Goal: Find specific page/section: Find specific page/section

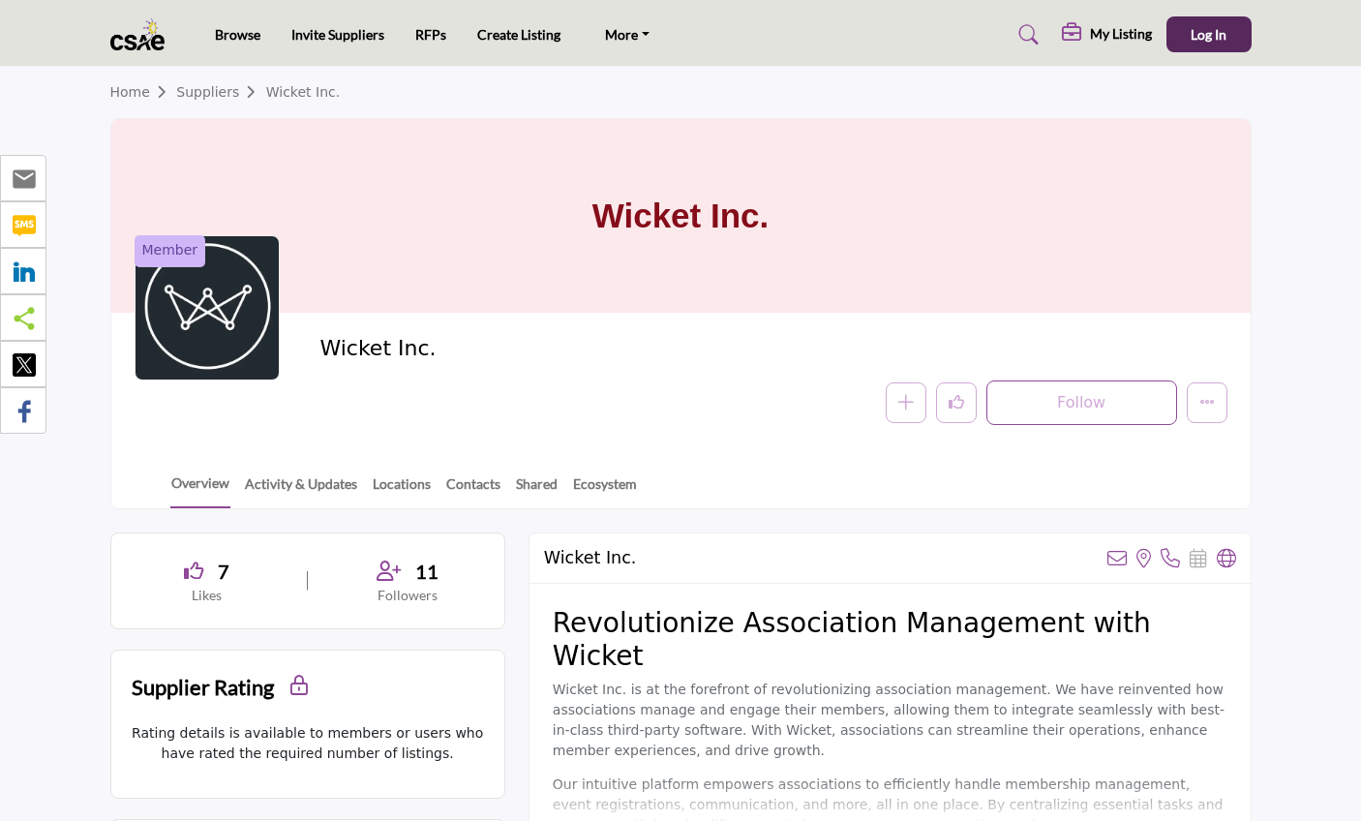
drag, startPoint x: 445, startPoint y: 347, endPoint x: 429, endPoint y: 22, distance: 324.7
click at [128, 29] on img at bounding box center [142, 34] width 65 height 32
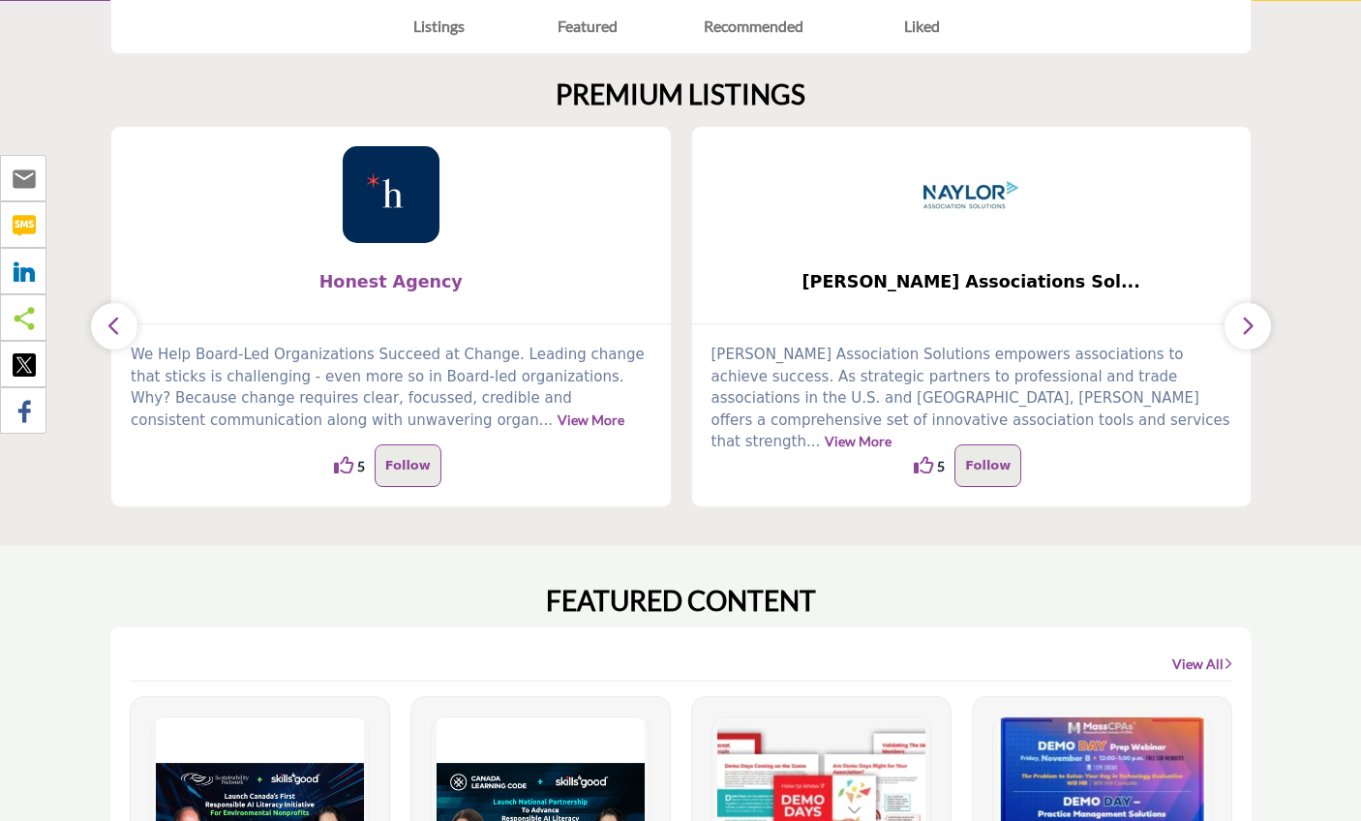
scroll to position [484, 0]
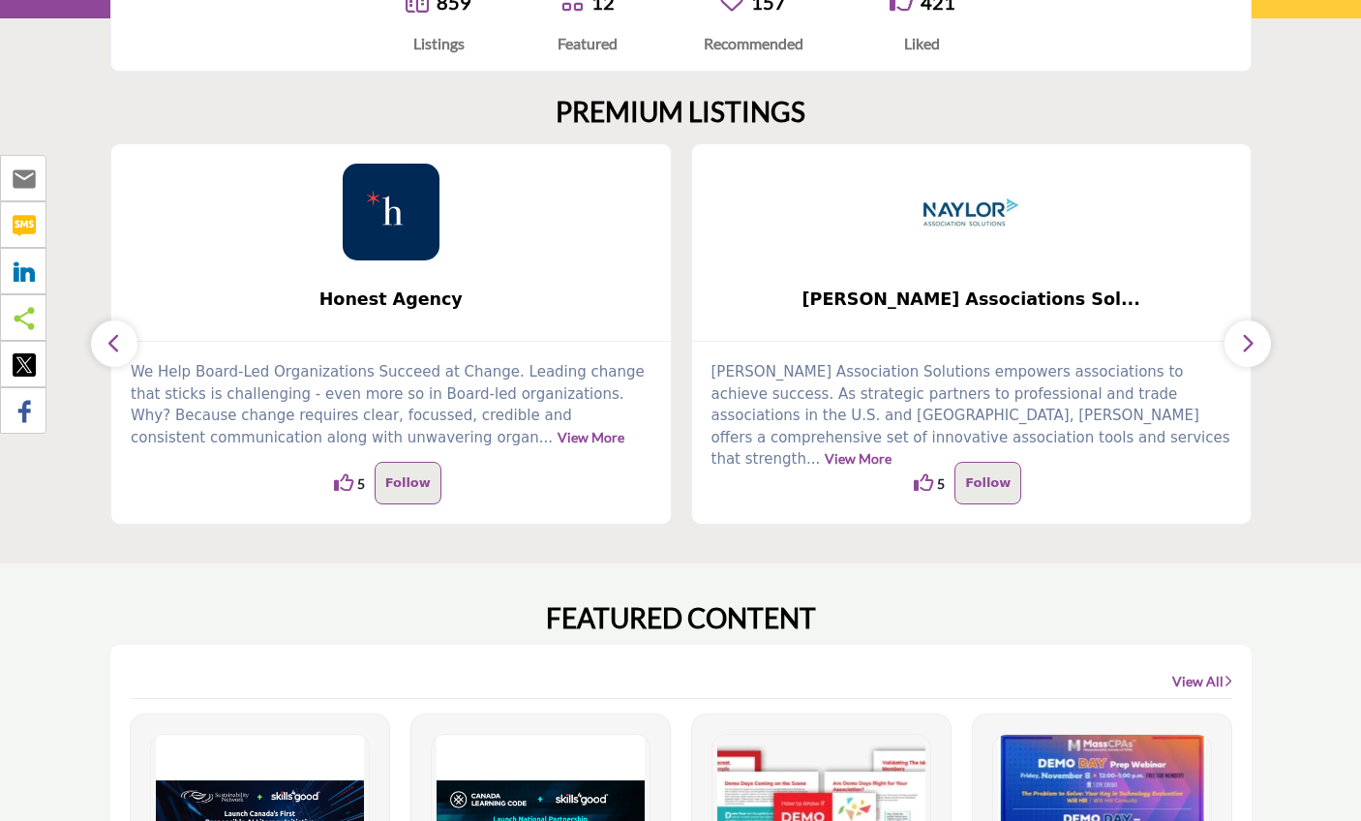
click at [1241, 357] on button "button" at bounding box center [1247, 343] width 46 height 46
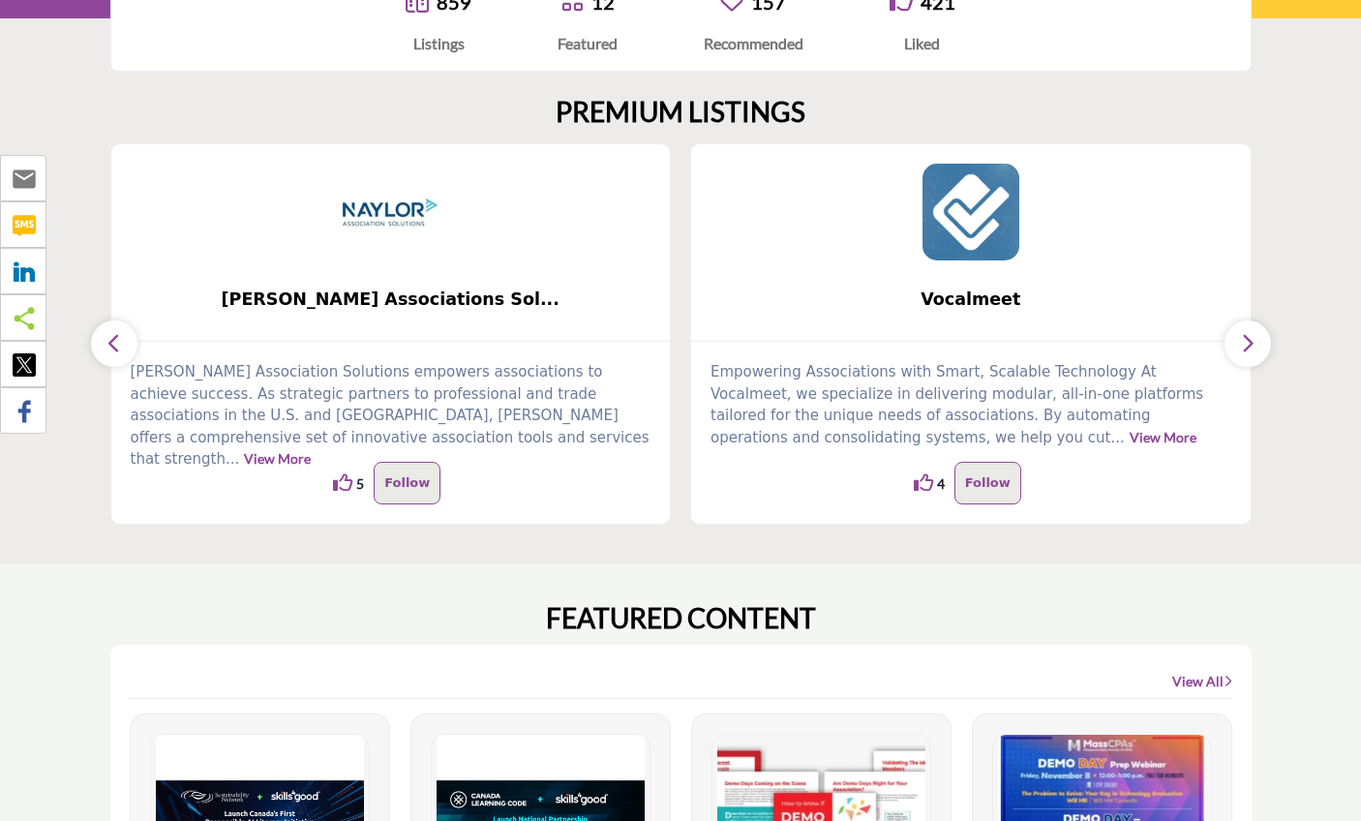
click at [1241, 357] on button "button" at bounding box center [1247, 343] width 46 height 46
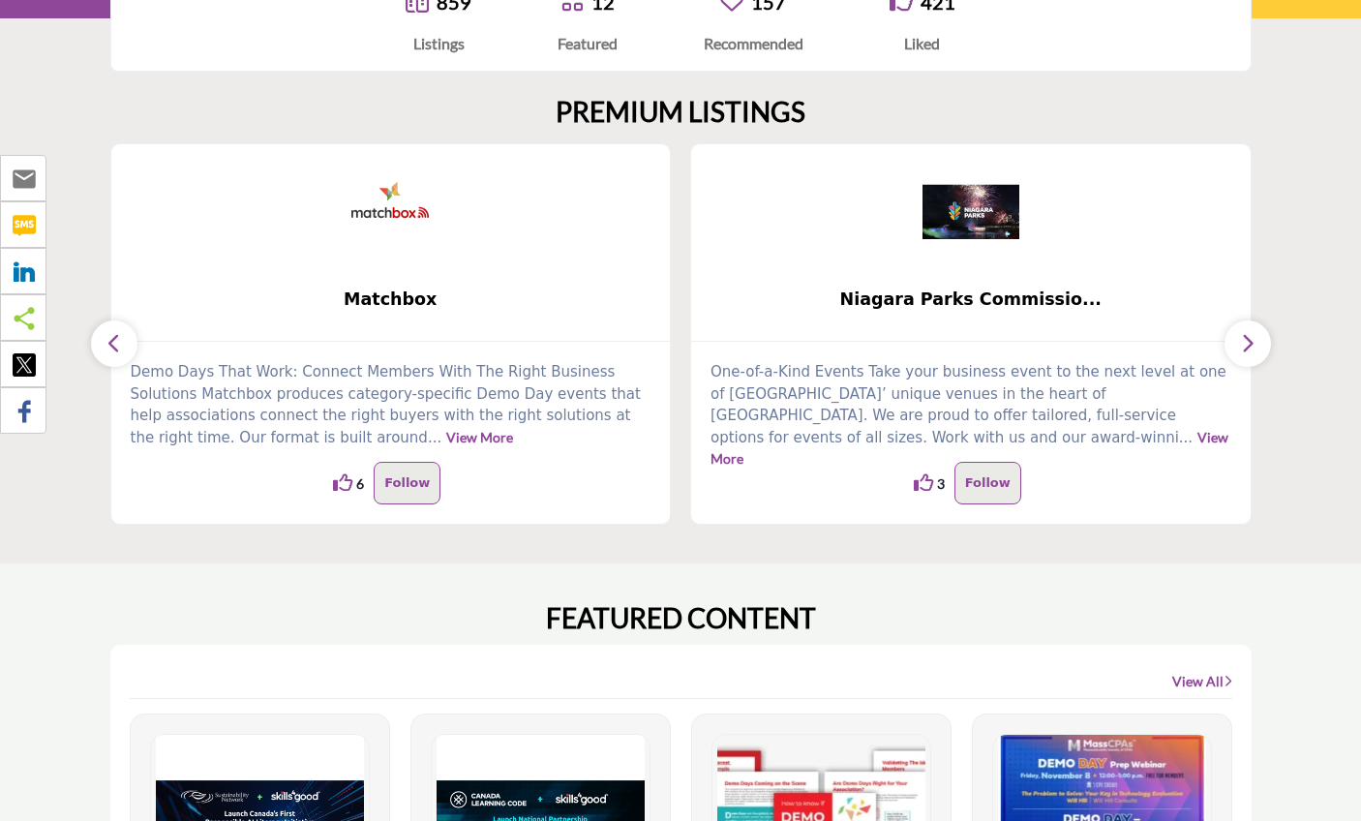
click at [1241, 357] on button "button" at bounding box center [1247, 343] width 46 height 46
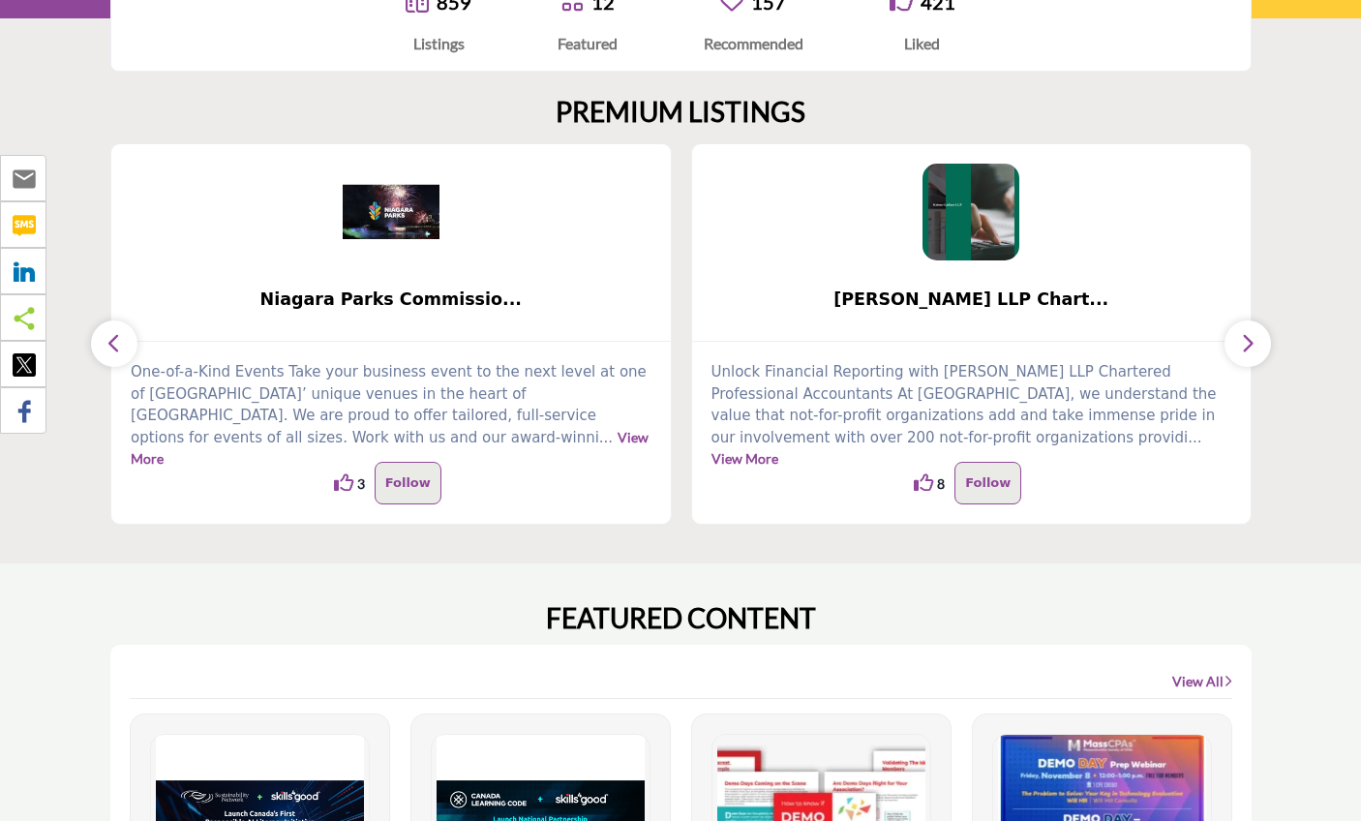
click at [1241, 357] on button "button" at bounding box center [1247, 343] width 46 height 46
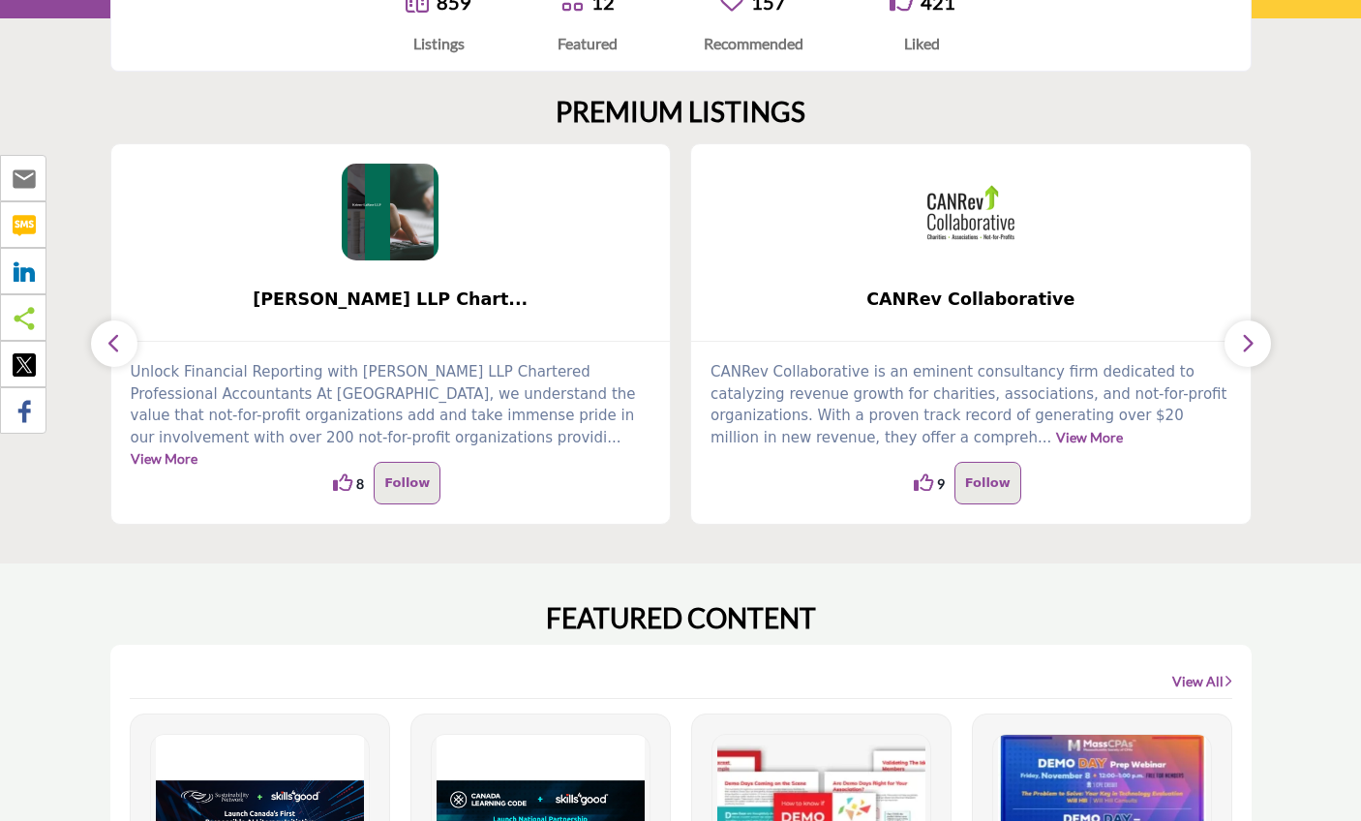
click at [1241, 357] on button "button" at bounding box center [1247, 343] width 46 height 46
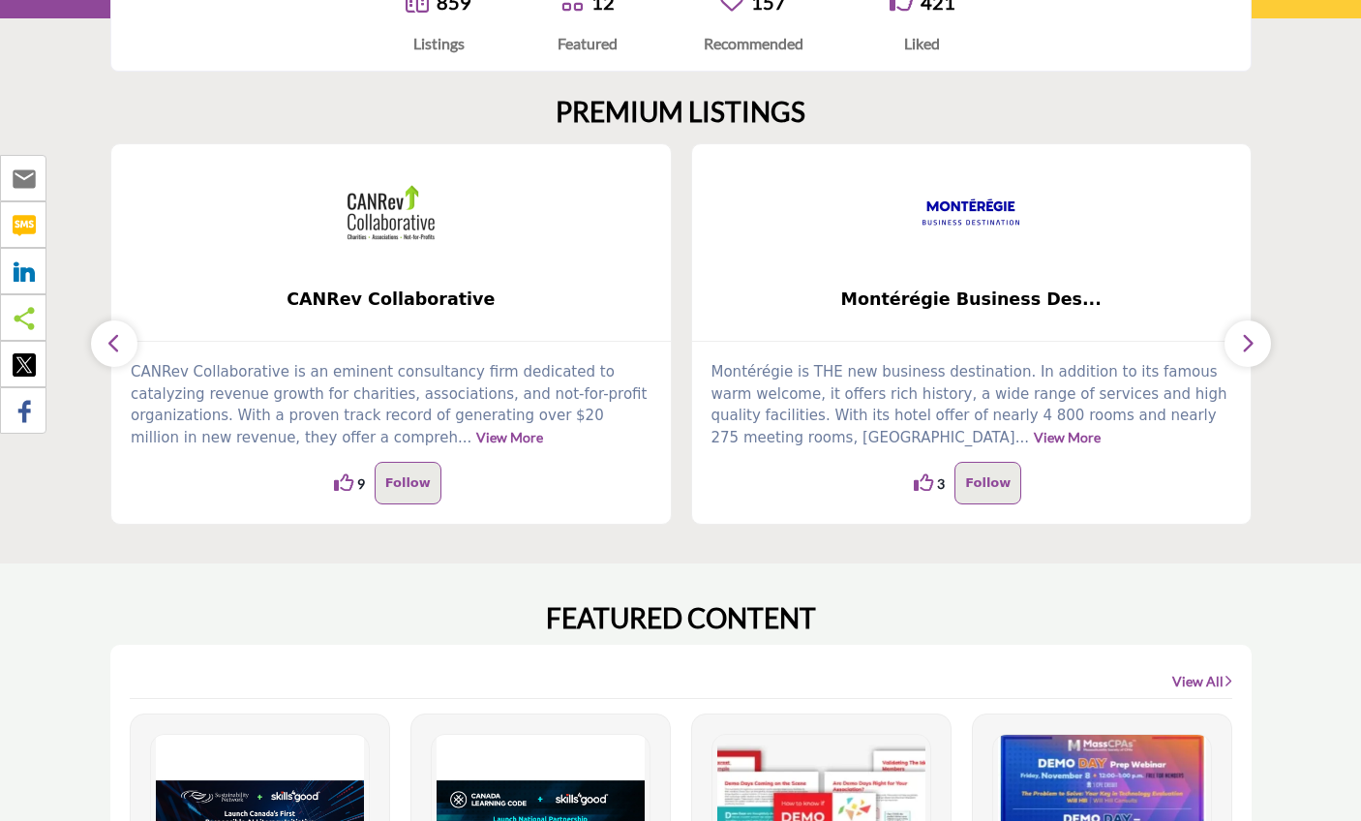
click at [1241, 357] on button "button" at bounding box center [1247, 343] width 46 height 46
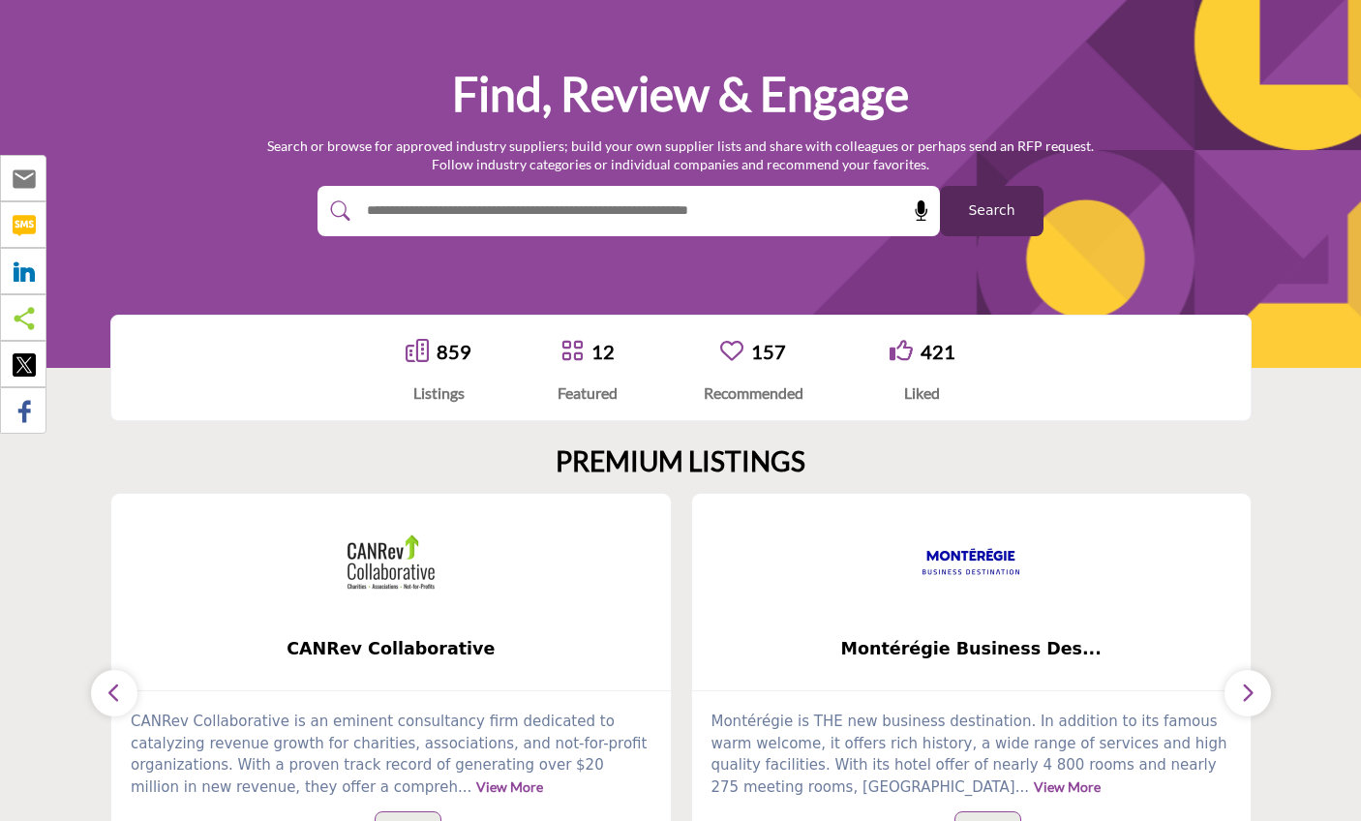
scroll to position [0, 0]
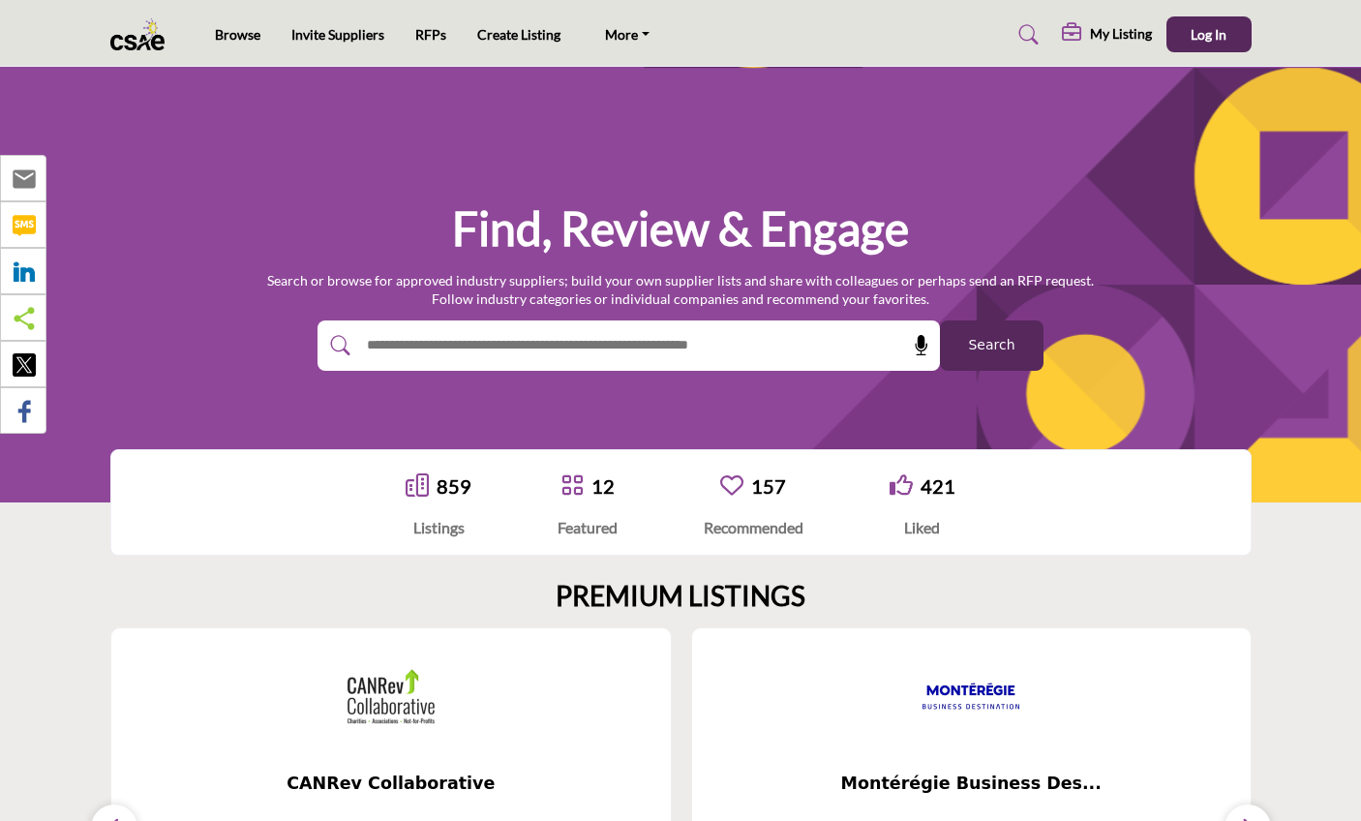
click at [426, 485] on icon at bounding box center [417, 484] width 23 height 23
